Goal: Transaction & Acquisition: Purchase product/service

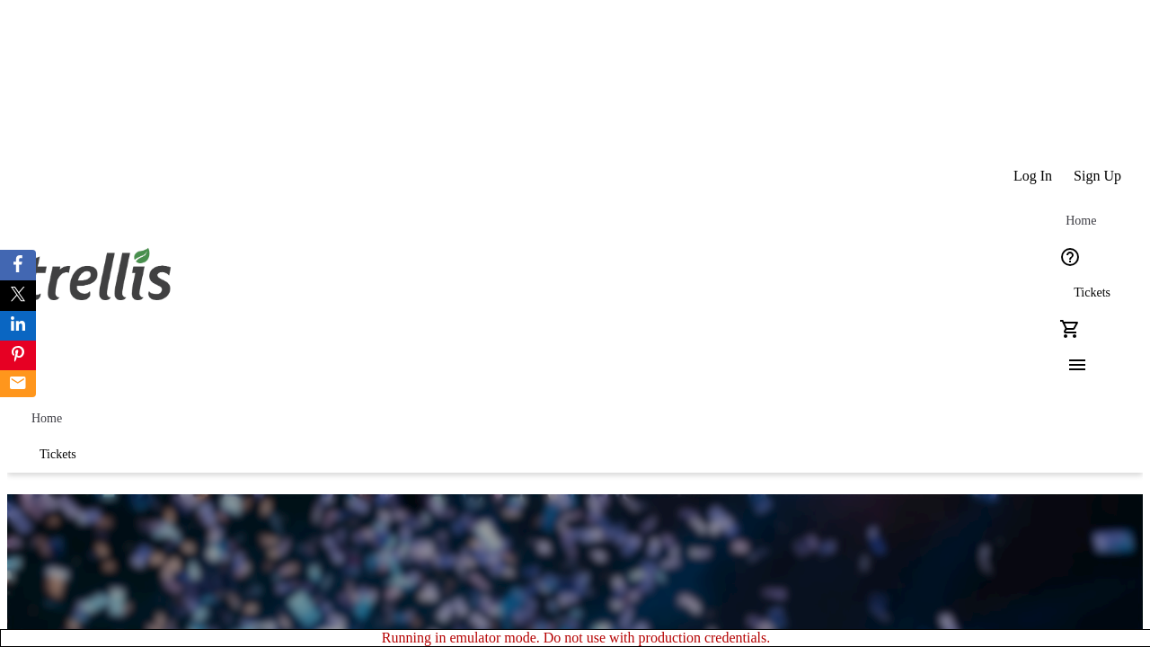
click at [1098, 168] on span "Sign Up" at bounding box center [1097, 176] width 48 height 16
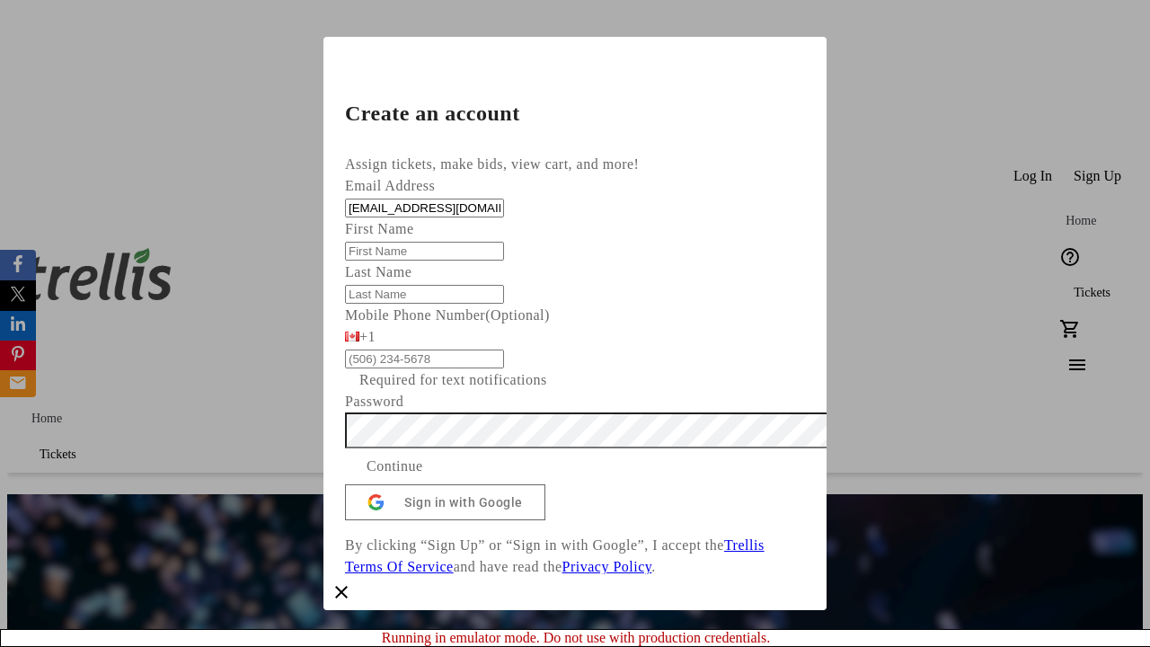
type input "[EMAIL_ADDRESS][DOMAIN_NAME]"
type input "Timmy"
type input "[PERSON_NAME]"
click at [423, 477] on span "Continue" at bounding box center [394, 466] width 57 height 22
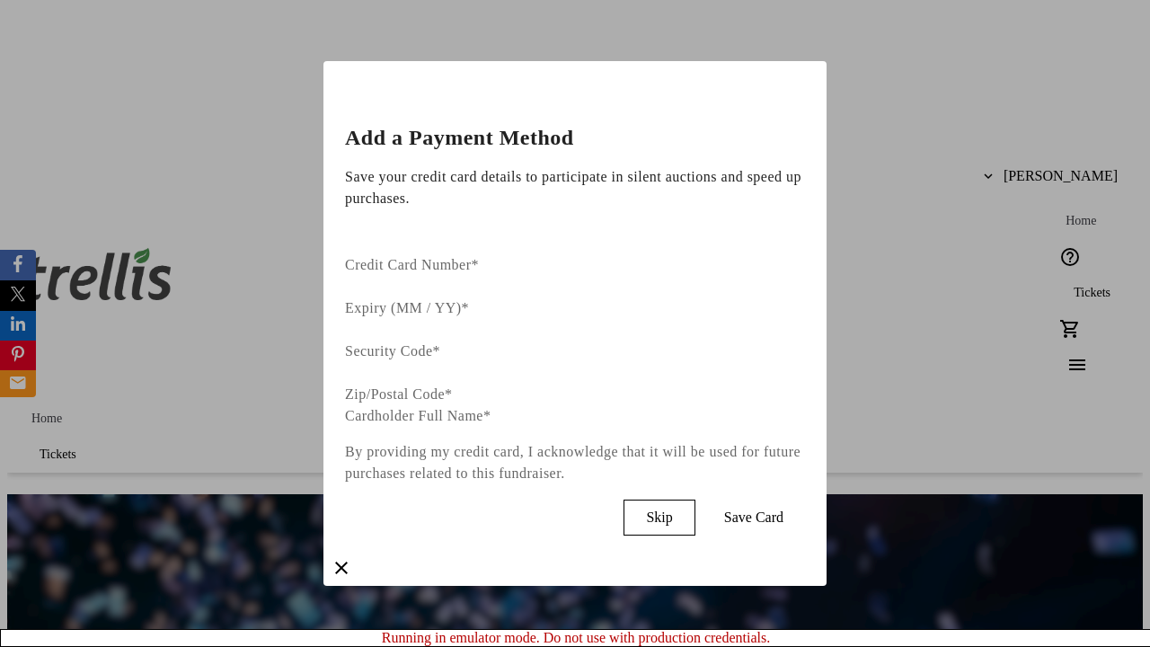
click at [672, 509] on span "Skip" at bounding box center [659, 517] width 26 height 16
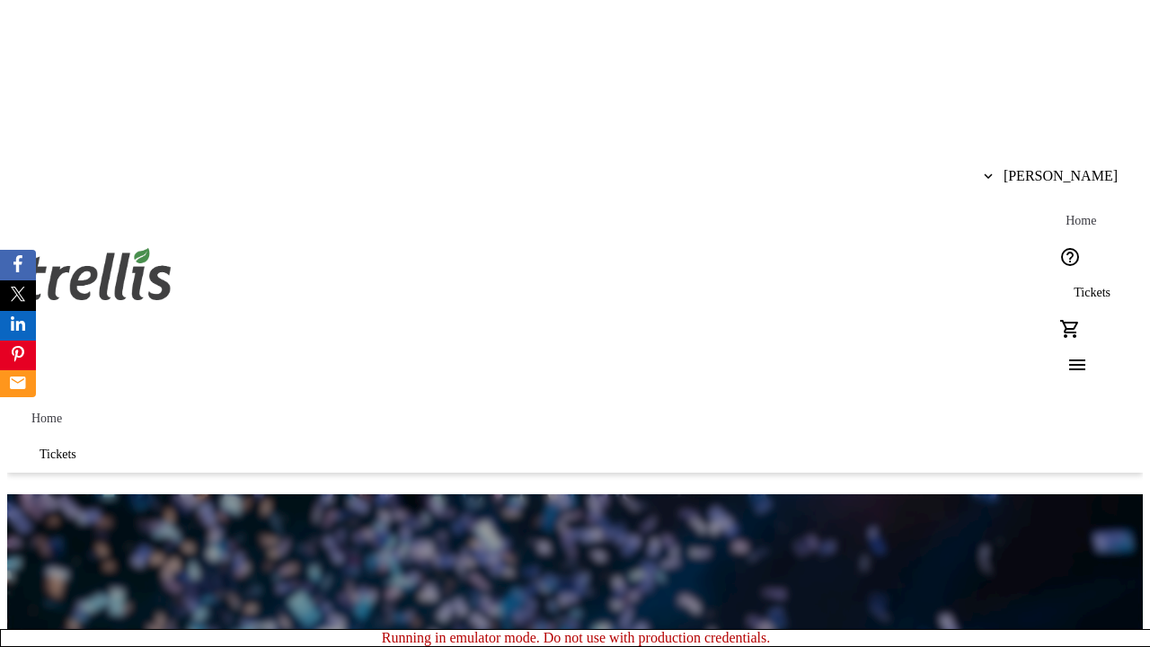
click at [1073, 286] on span "Tickets" at bounding box center [1091, 293] width 37 height 14
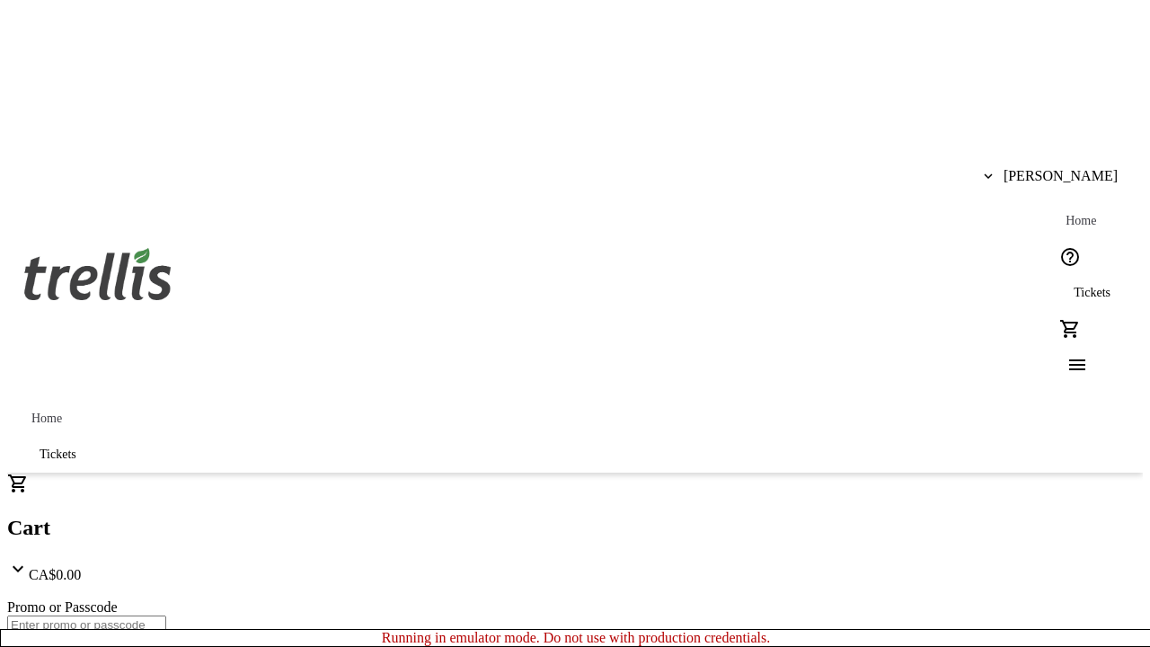
type input "1"
